Goal: Task Accomplishment & Management: Use online tool/utility

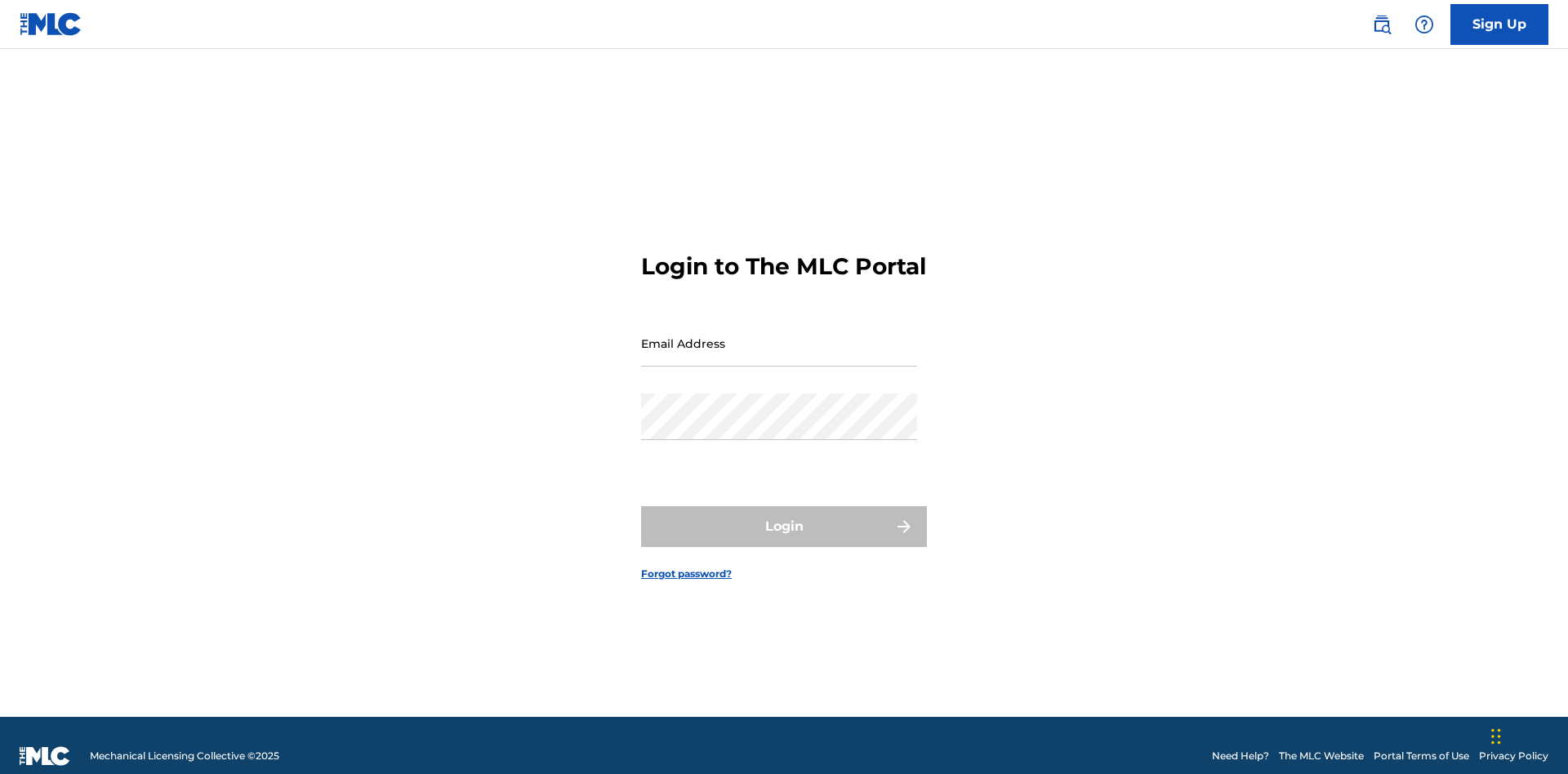
scroll to position [21, 0]
click at [779, 336] on input "Email Address" at bounding box center [779, 343] width 276 height 46
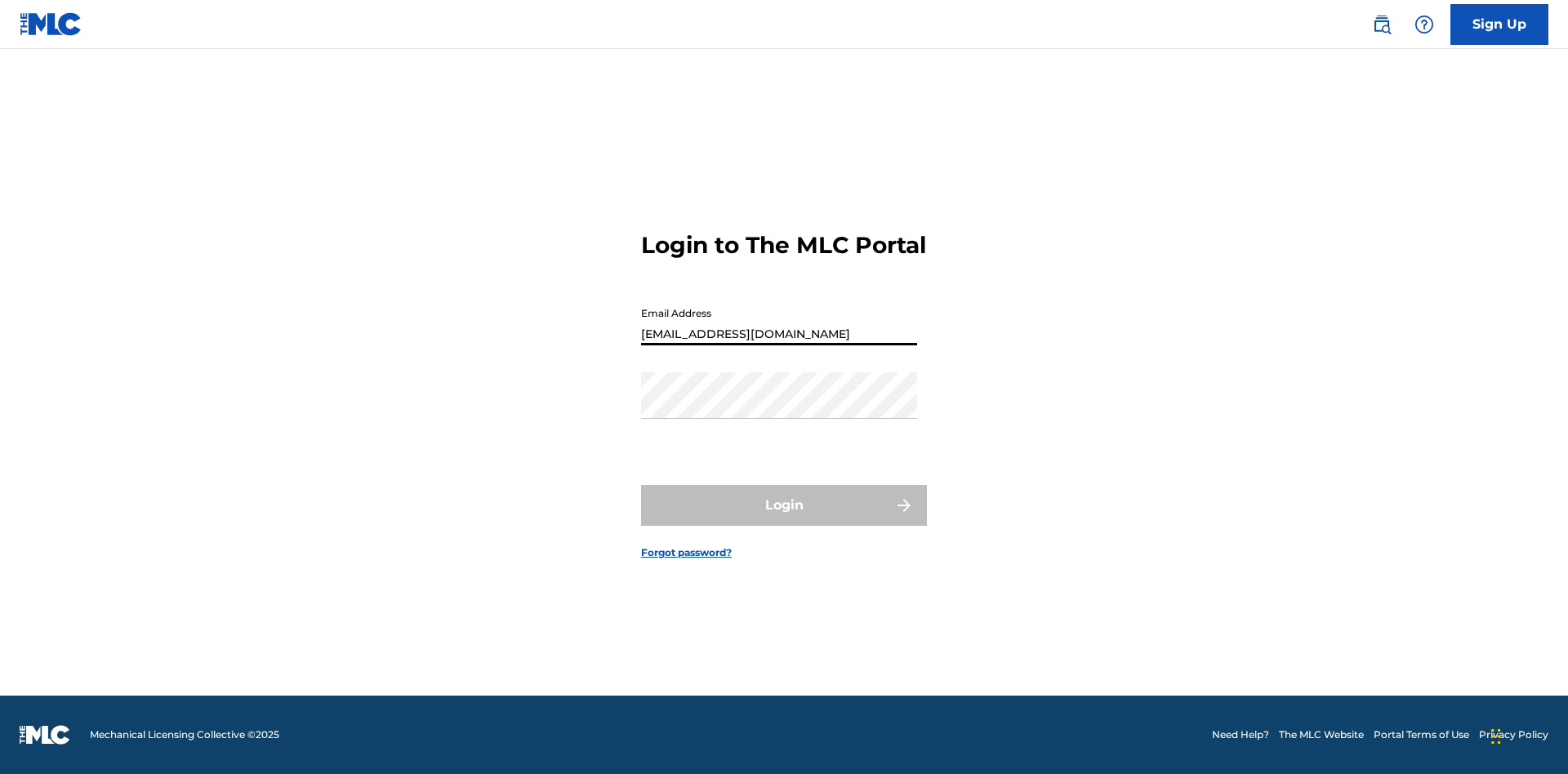
type input "[EMAIL_ADDRESS][DOMAIN_NAME]"
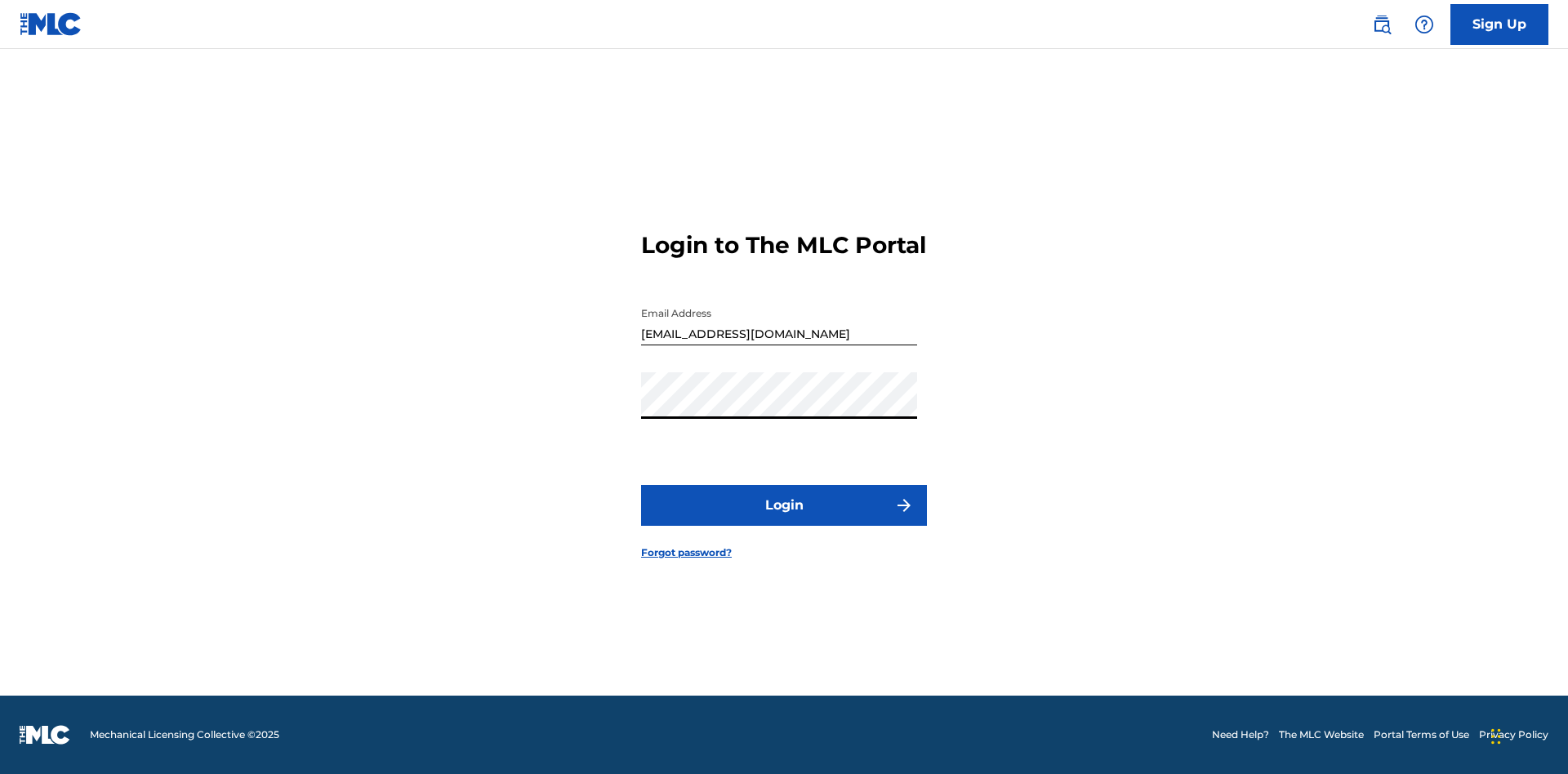
click at [784, 520] on button "Login" at bounding box center [784, 506] width 286 height 41
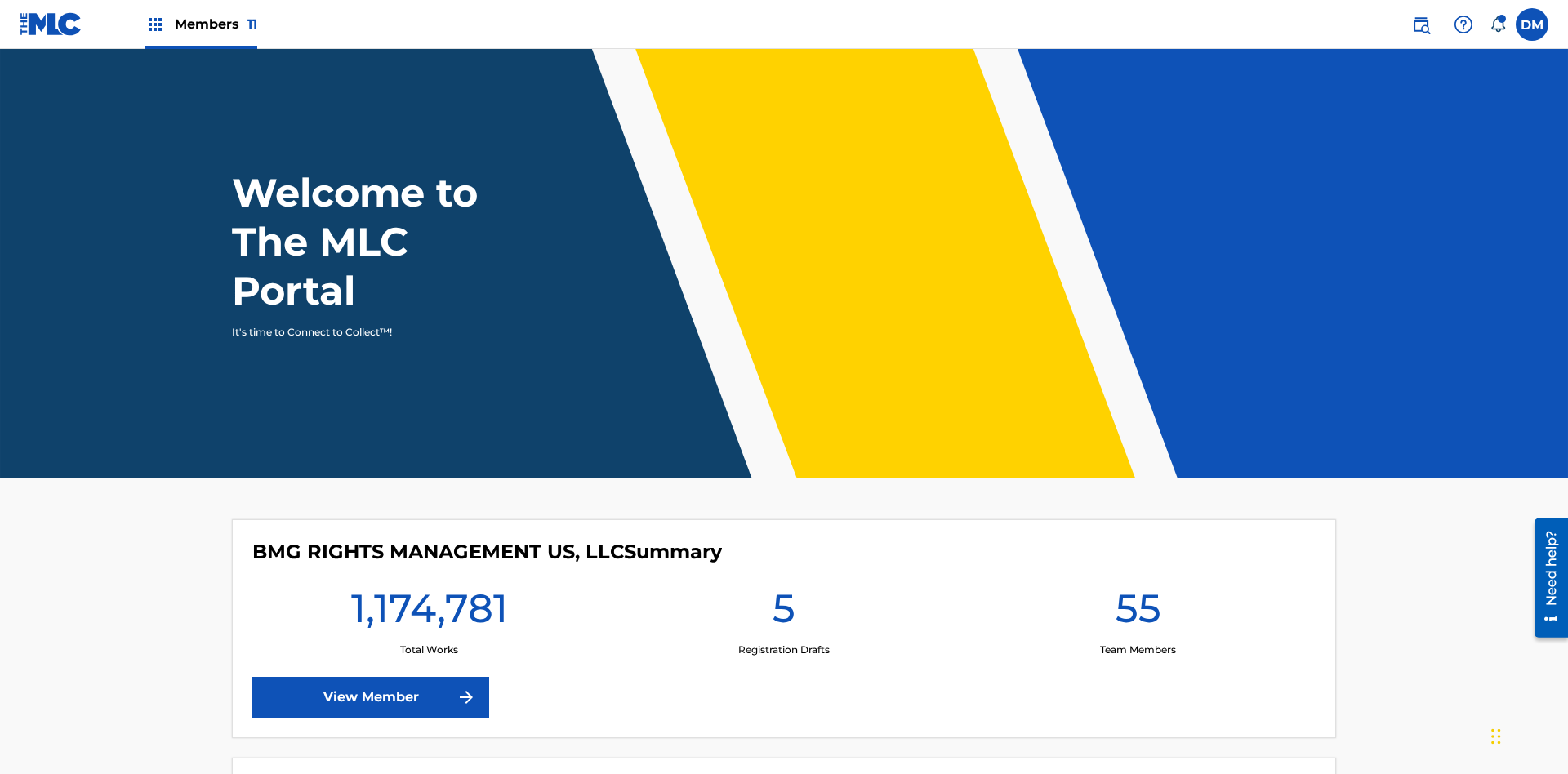
click at [201, 24] on span "Members 11" at bounding box center [216, 24] width 82 height 18
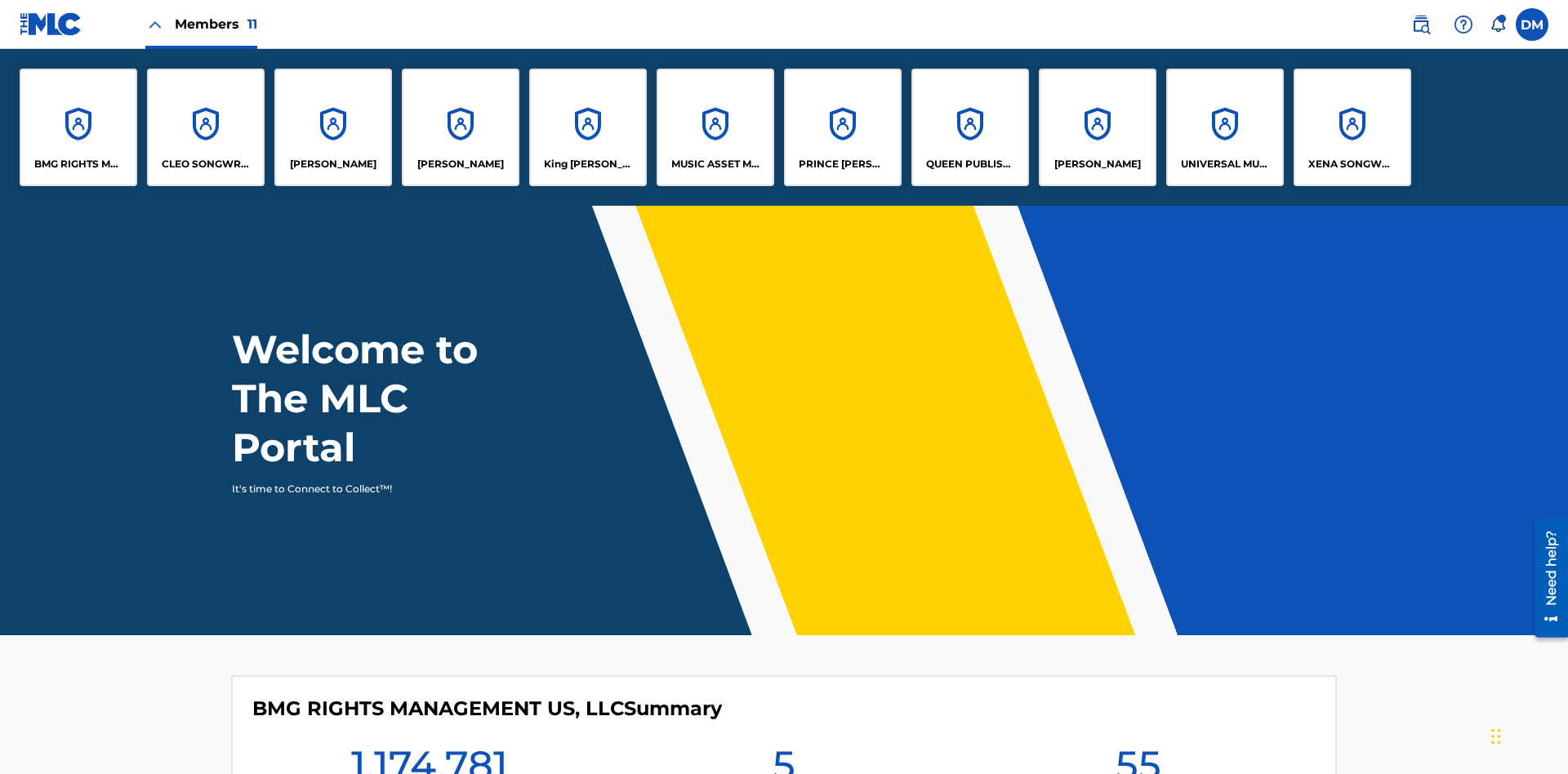
click at [78, 164] on p "BMG RIGHTS MANAGEMENT US, LLC" at bounding box center [79, 164] width 89 height 15
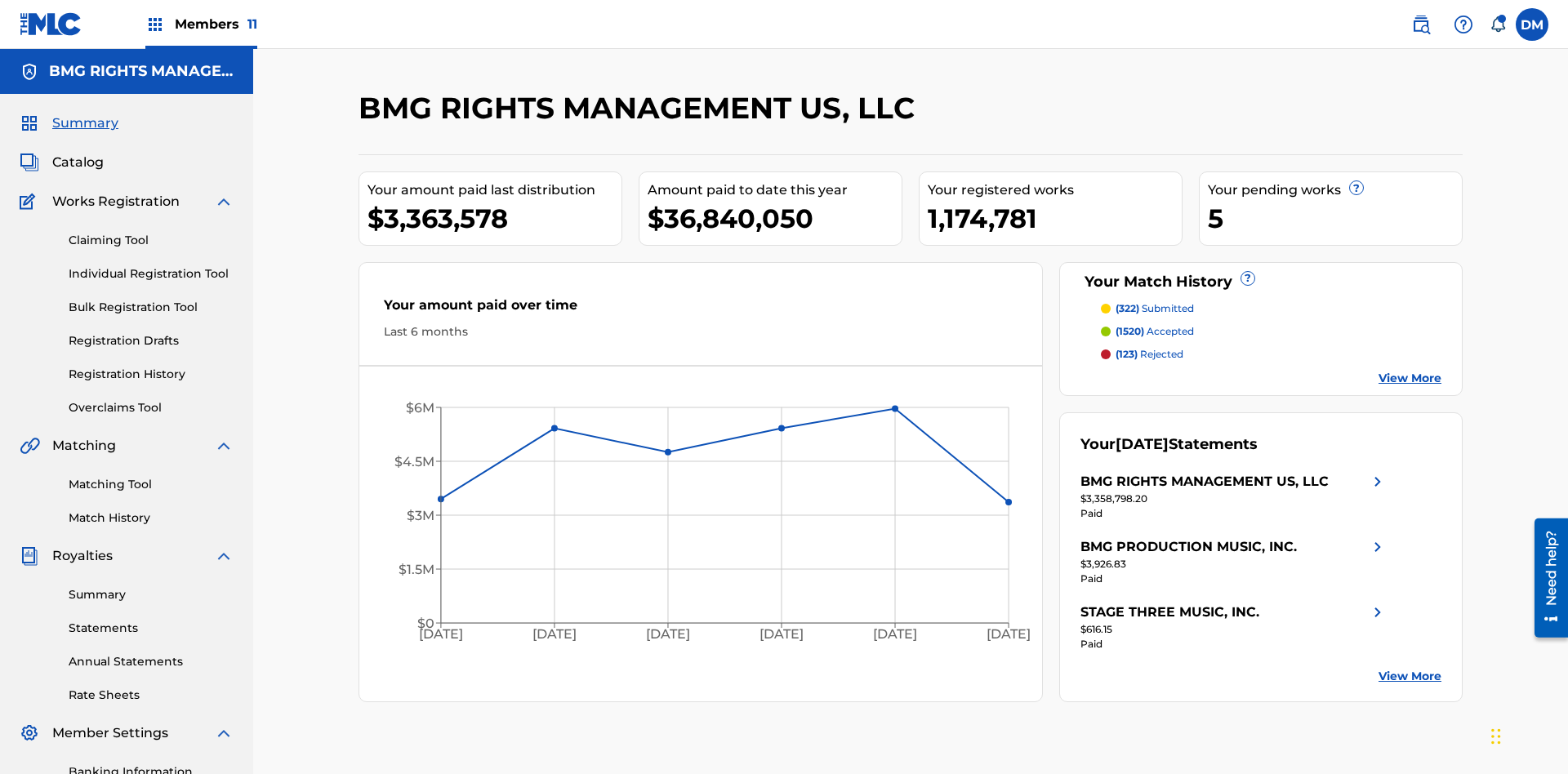
click at [151, 400] on link "Overclaims Tool" at bounding box center [151, 408] width 165 height 18
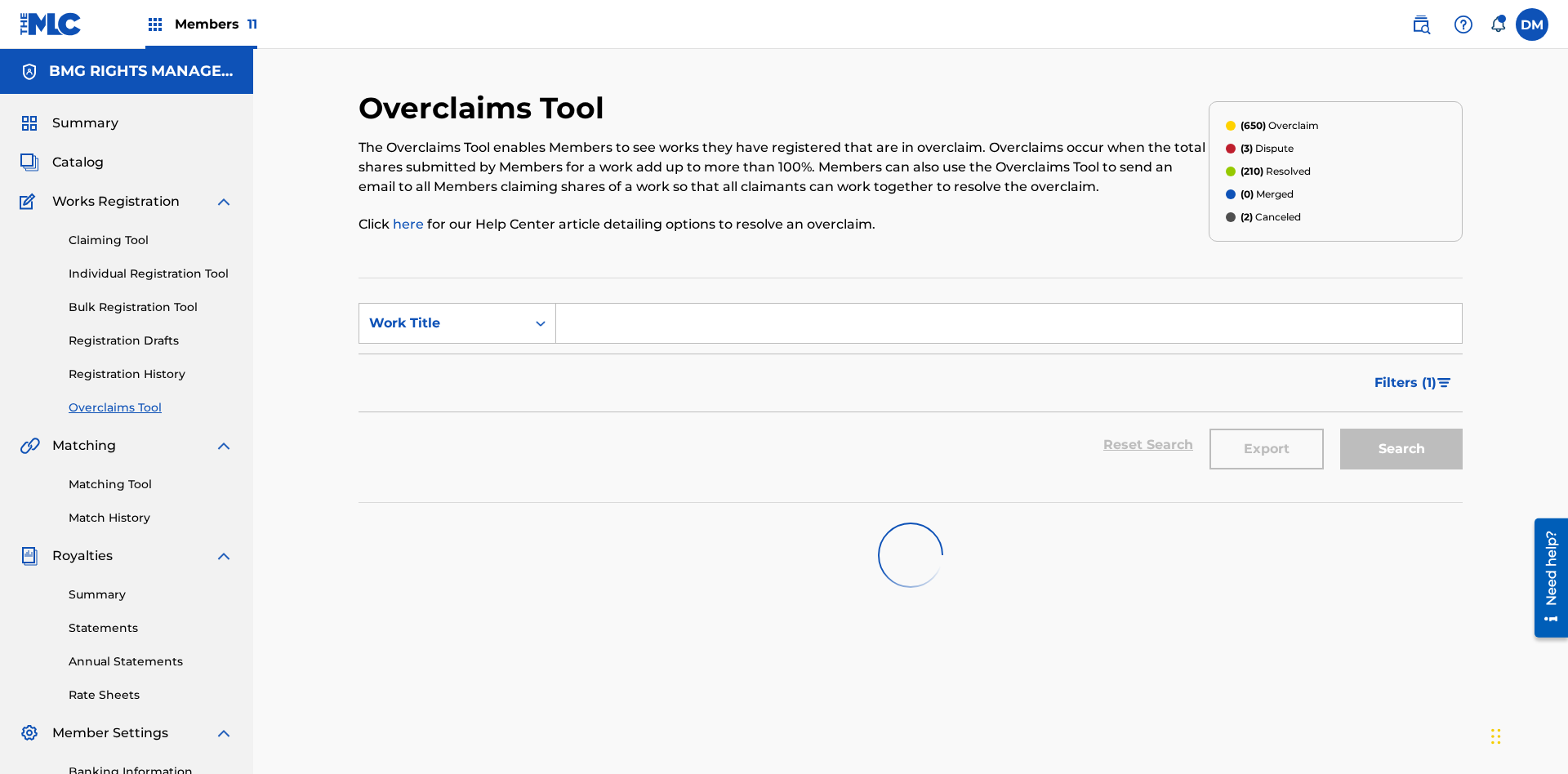
click at [1405, 373] on span "Filters ( 1 )" at bounding box center [1405, 383] width 62 height 19
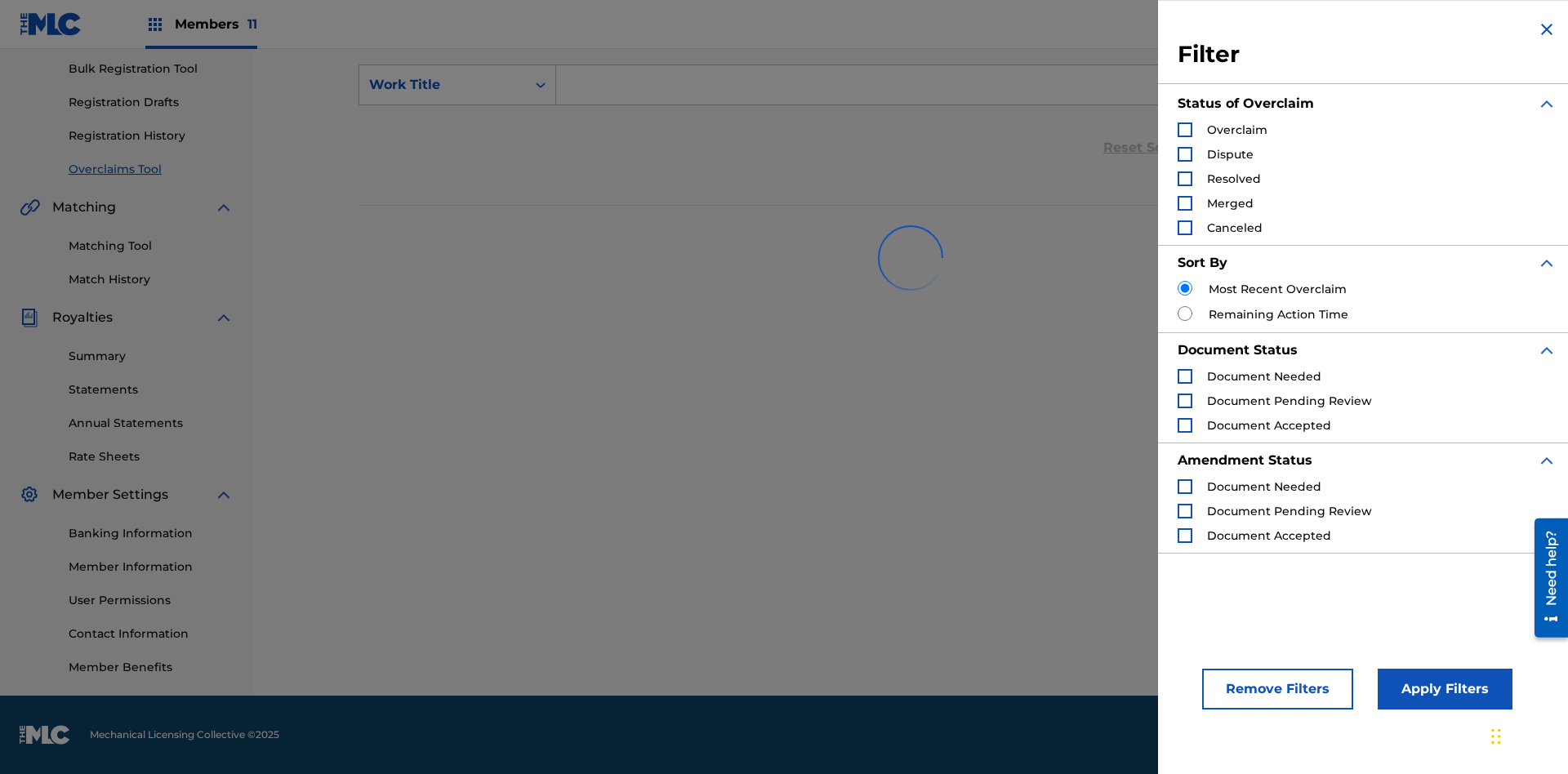
click at [1185, 179] on div "Search Form" at bounding box center [1185, 179] width 15 height 15
click at [1443, 690] on button "Apply Filters" at bounding box center [1445, 689] width 135 height 41
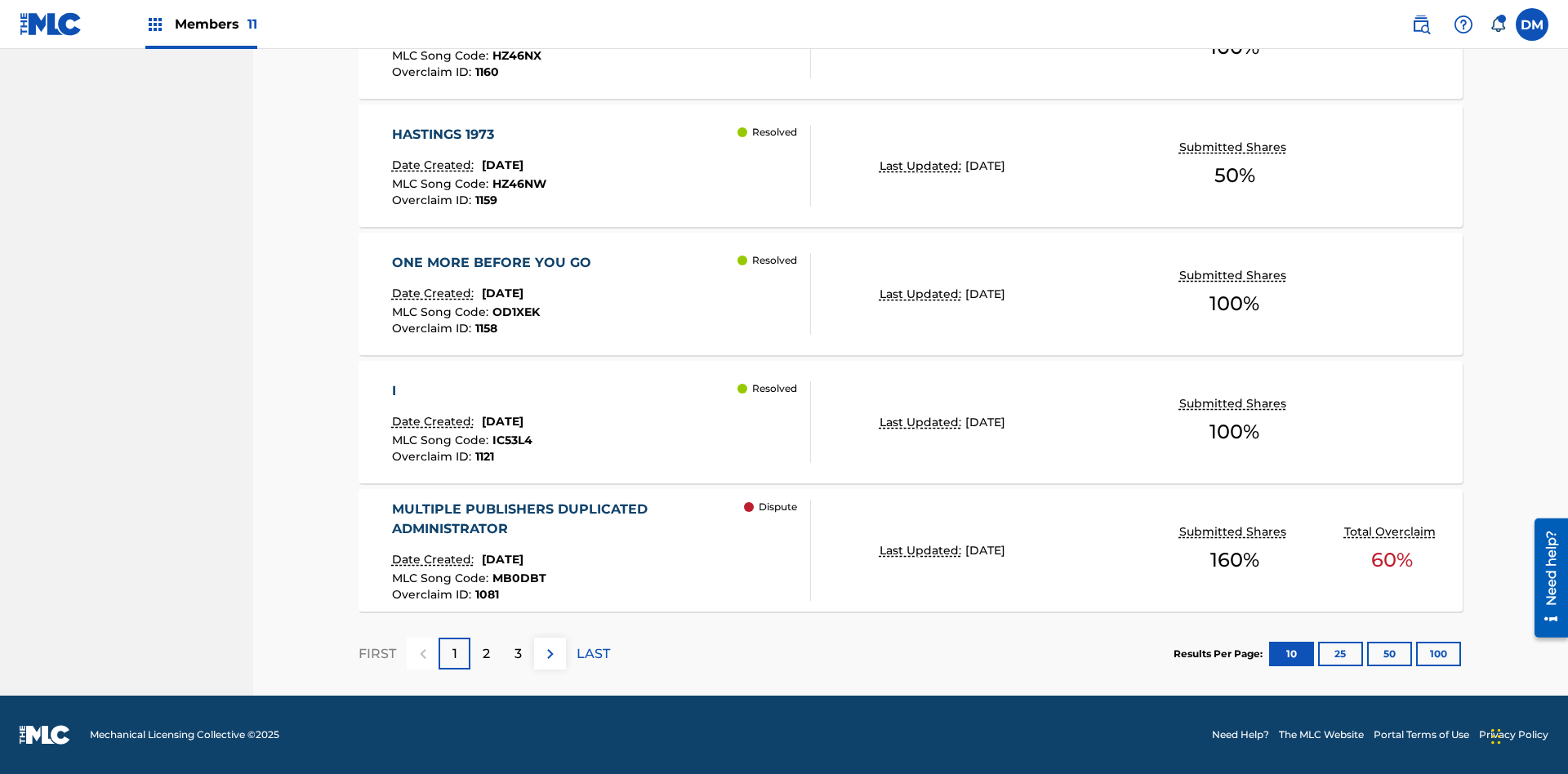
click at [1416, 654] on button "100" at bounding box center [1438, 654] width 45 height 25
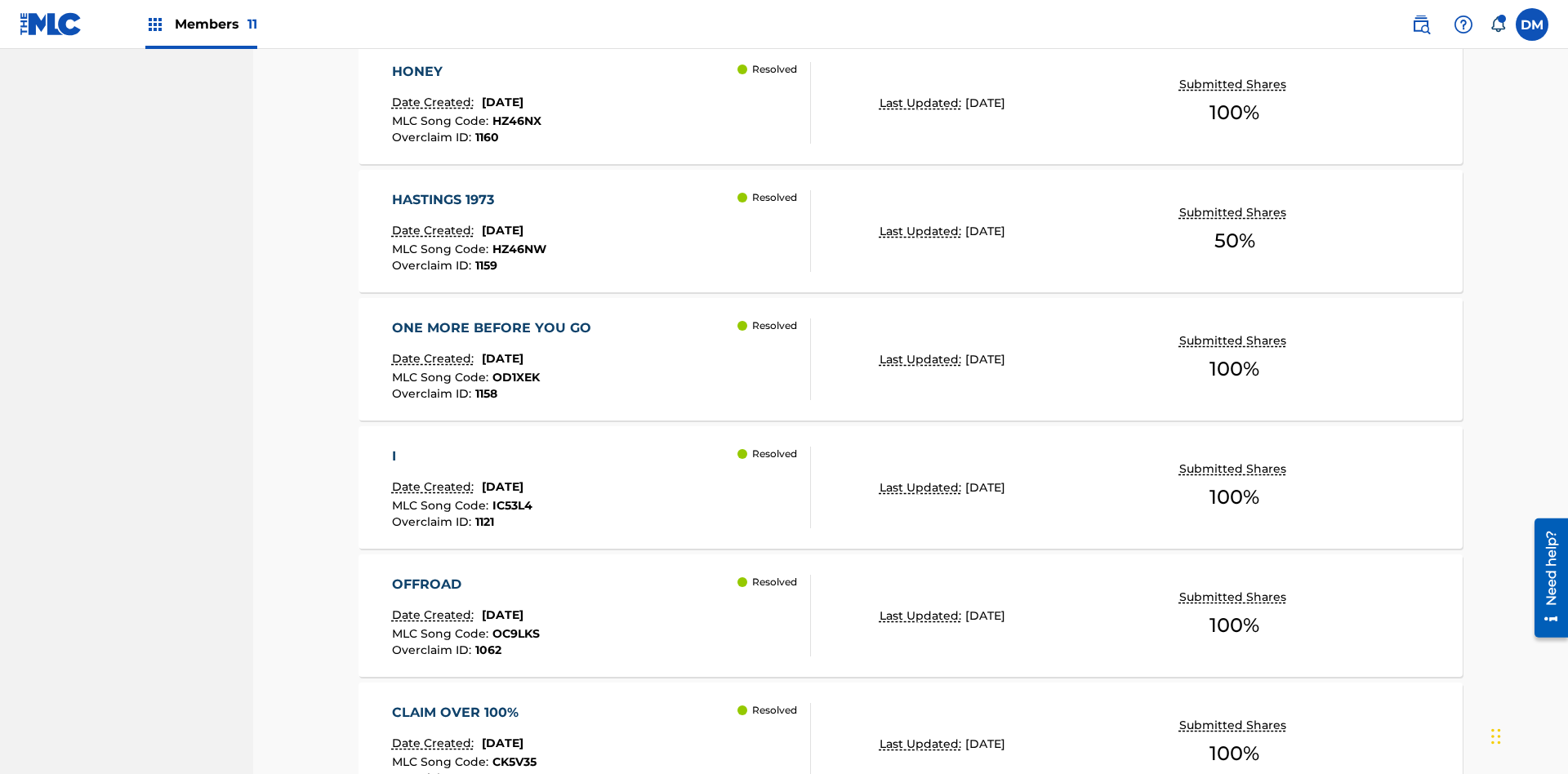
scroll to position [1273, 0]
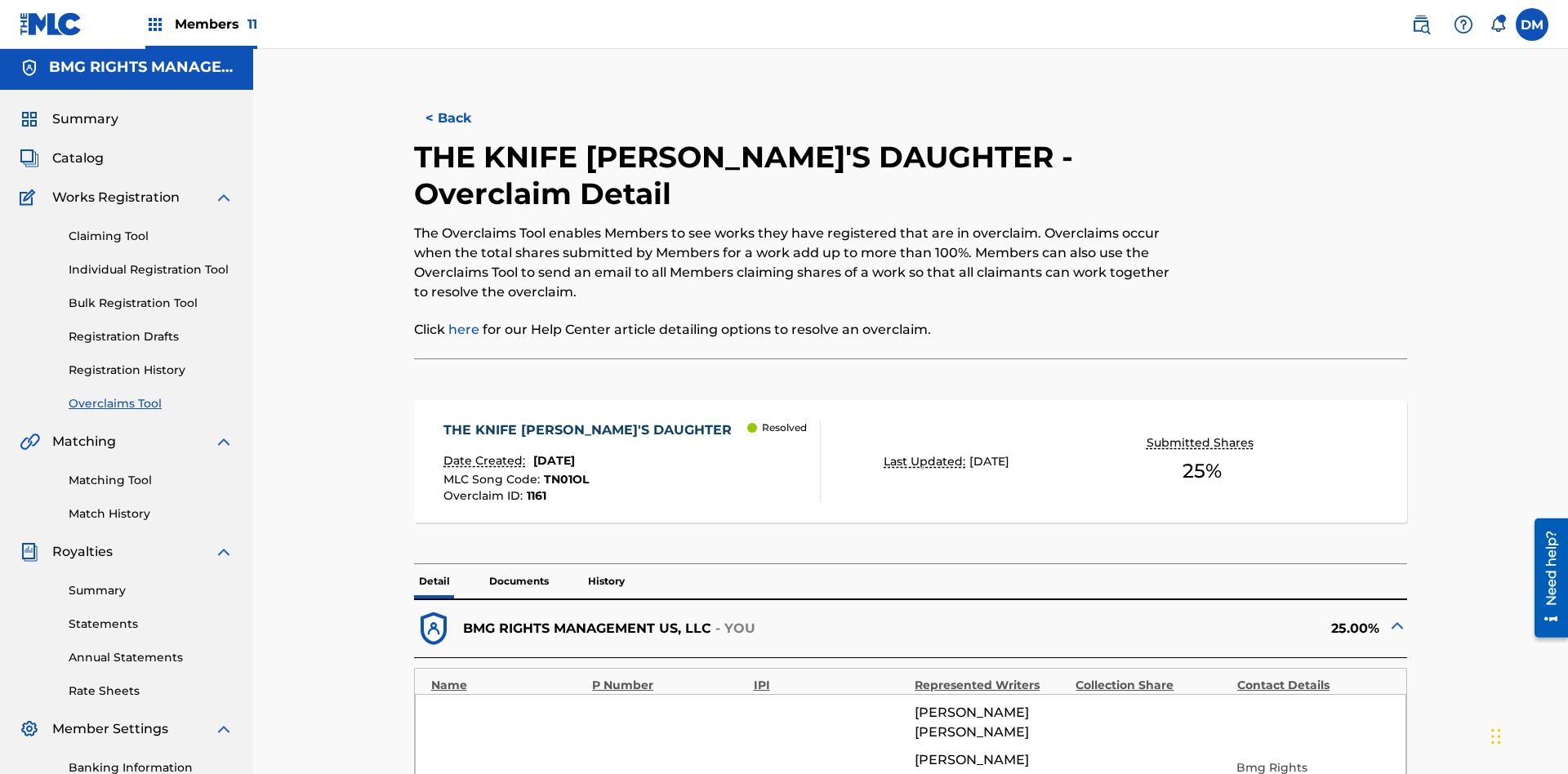
click at [462, 118] on button "< Back" at bounding box center [463, 118] width 98 height 41
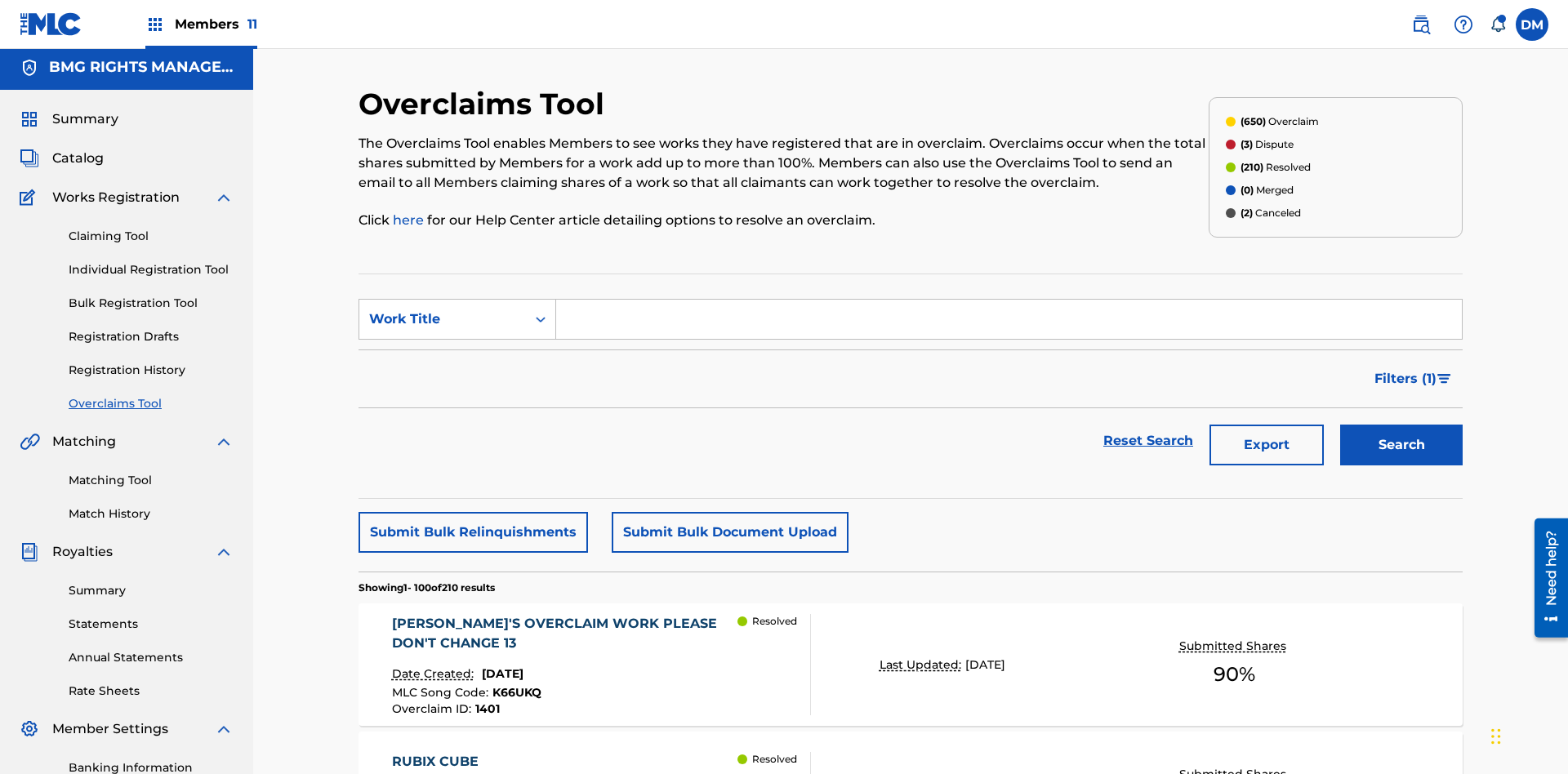
scroll to position [894, 0]
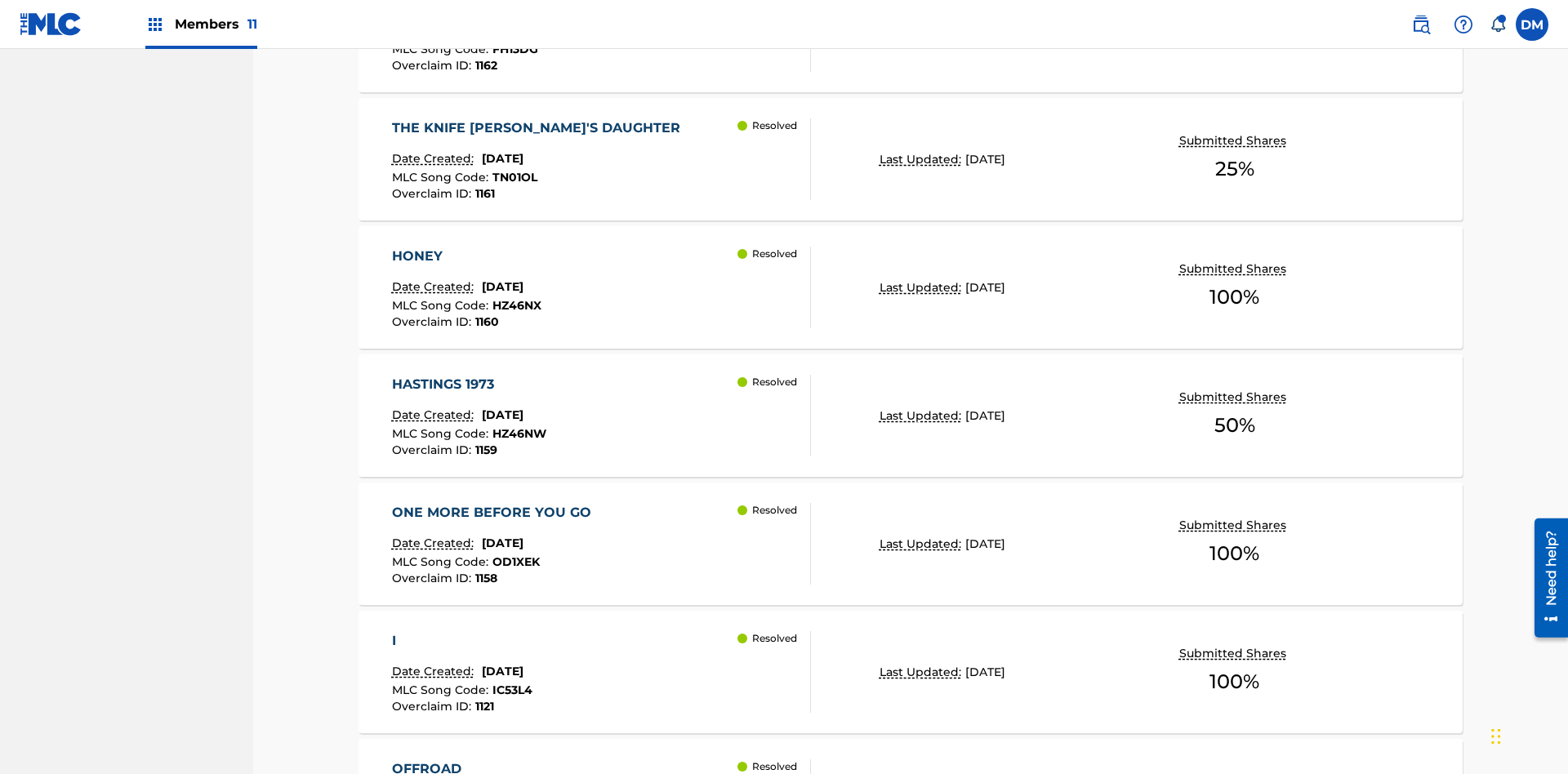
click at [911, 280] on p "Last Updated:" at bounding box center [923, 288] width 86 height 18
